Goal: Transaction & Acquisition: Download file/media

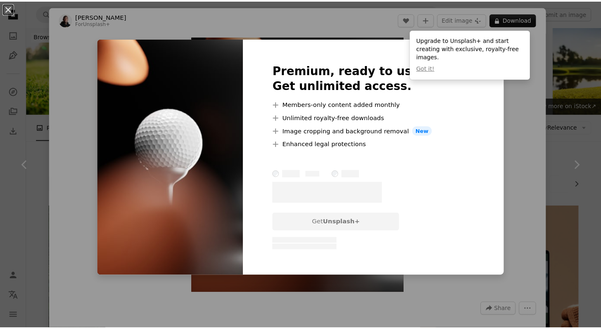
scroll to position [2610, 0]
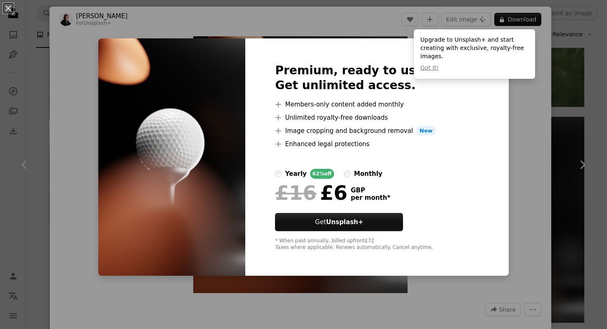
click at [558, 105] on div "An X shape Premium, ready to use images. Get unlimited access. A plus sign Memb…" at bounding box center [303, 164] width 607 height 329
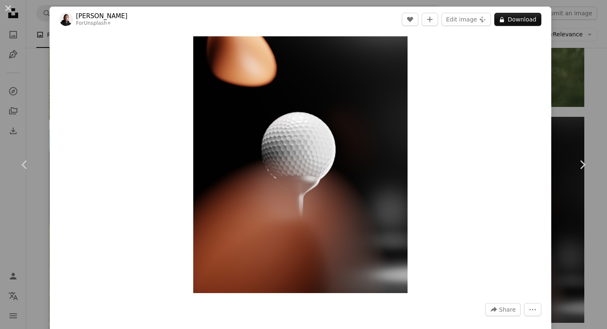
click at [558, 105] on div "An X shape Chevron left Chevron right [PERSON_NAME] For Unsplash+ A heart A plu…" at bounding box center [303, 164] width 607 height 329
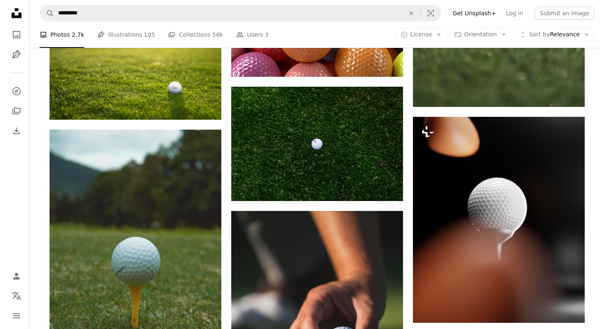
scroll to position [2820, 0]
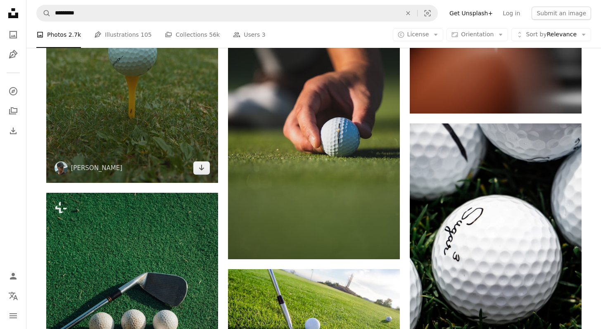
click at [200, 91] on img at bounding box center [132, 51] width 172 height 263
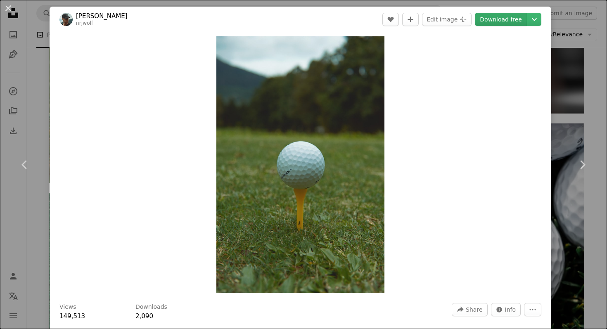
click at [497, 21] on link "Download free" at bounding box center [501, 19] width 52 height 13
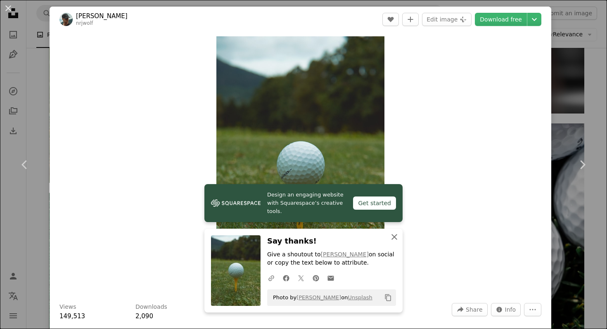
click at [391, 235] on icon "An X shape" at bounding box center [394, 237] width 10 height 10
